Goal: Task Accomplishment & Management: Use online tool/utility

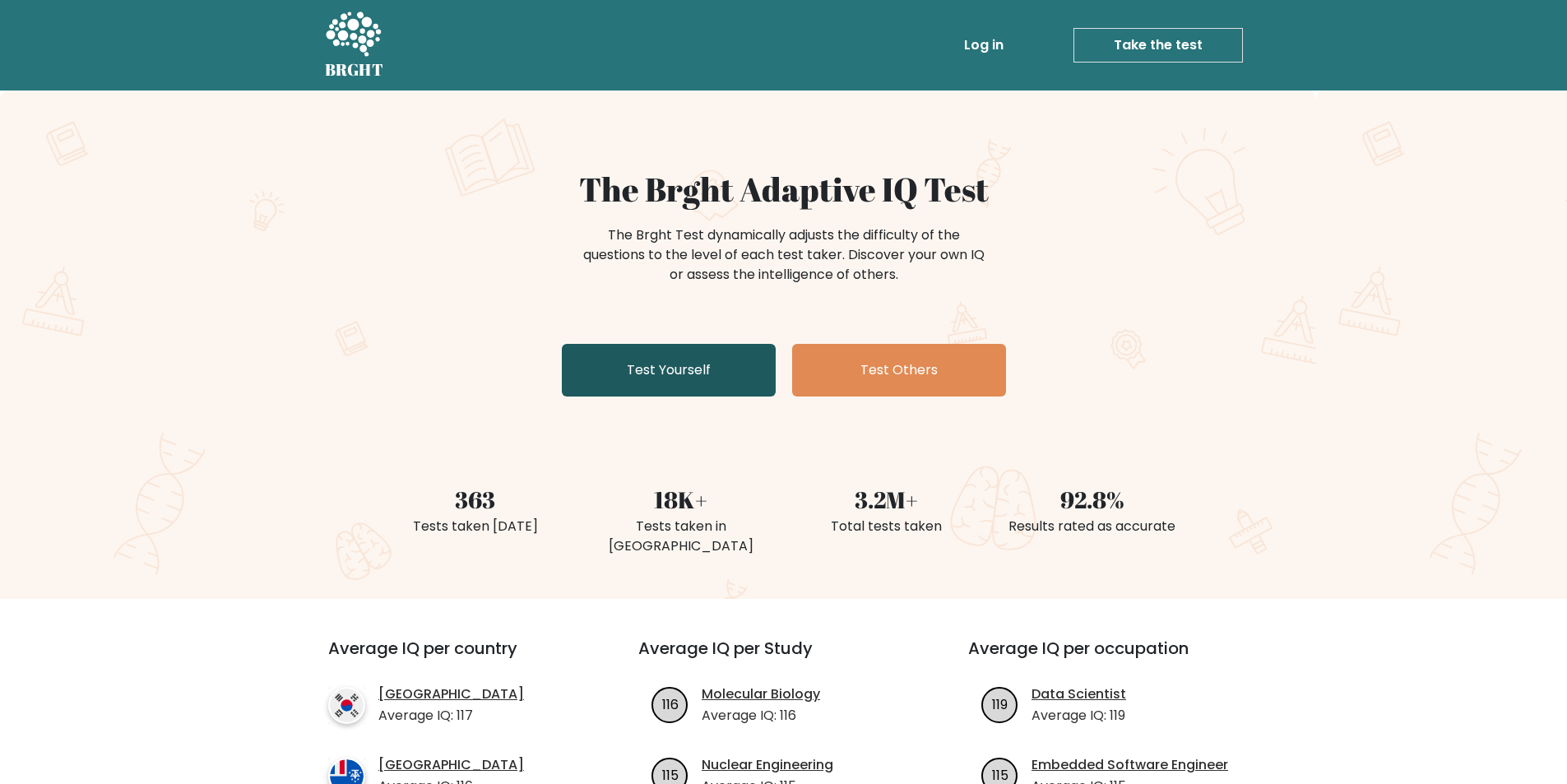
click at [608, 362] on link "Test Yourself" at bounding box center [669, 370] width 214 height 53
drag, startPoint x: 1237, startPoint y: 296, endPoint x: 1227, endPoint y: 296, distance: 10.0
click at [1237, 296] on div "The Brght Adaptive IQ Test The Brght Test dynamically adjusts the difficulty of…" at bounding box center [784, 344] width 1567 height 508
click at [1348, 298] on div "The Brght Adaptive IQ Test The Brght Test dynamically adjusts the difficulty of…" at bounding box center [784, 344] width 1567 height 508
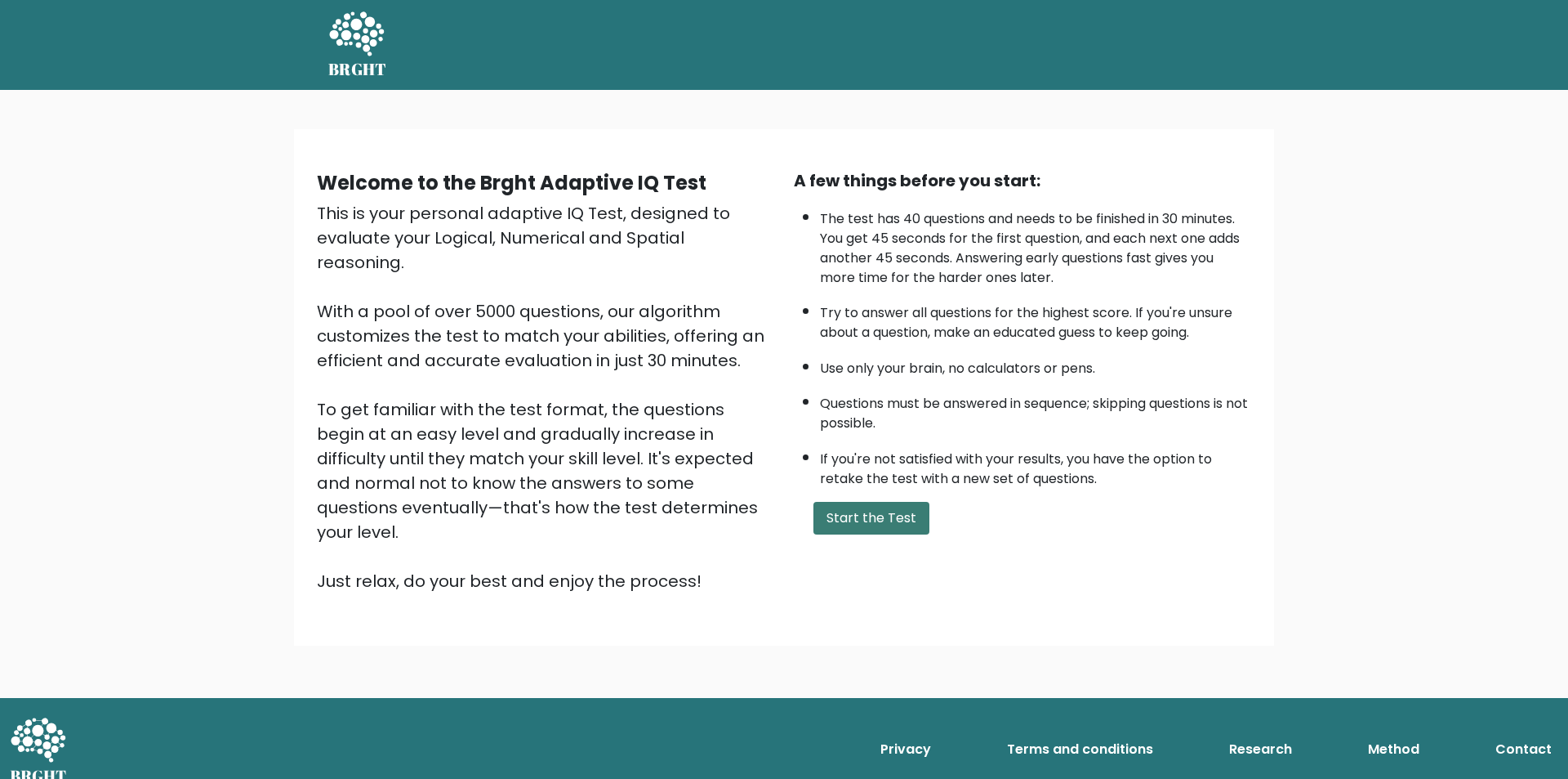
click at [863, 513] on button "Start the Test" at bounding box center [871, 517] width 116 height 32
